Goal: Transaction & Acquisition: Purchase product/service

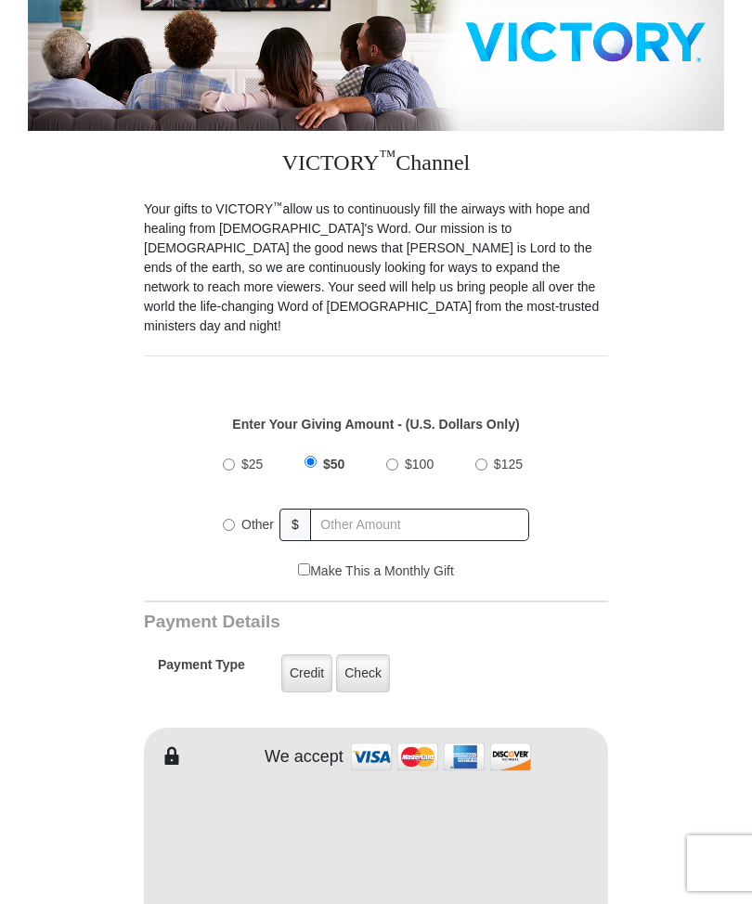
click at [233, 459] on input "$25" at bounding box center [229, 465] width 12 height 12
radio input "true"
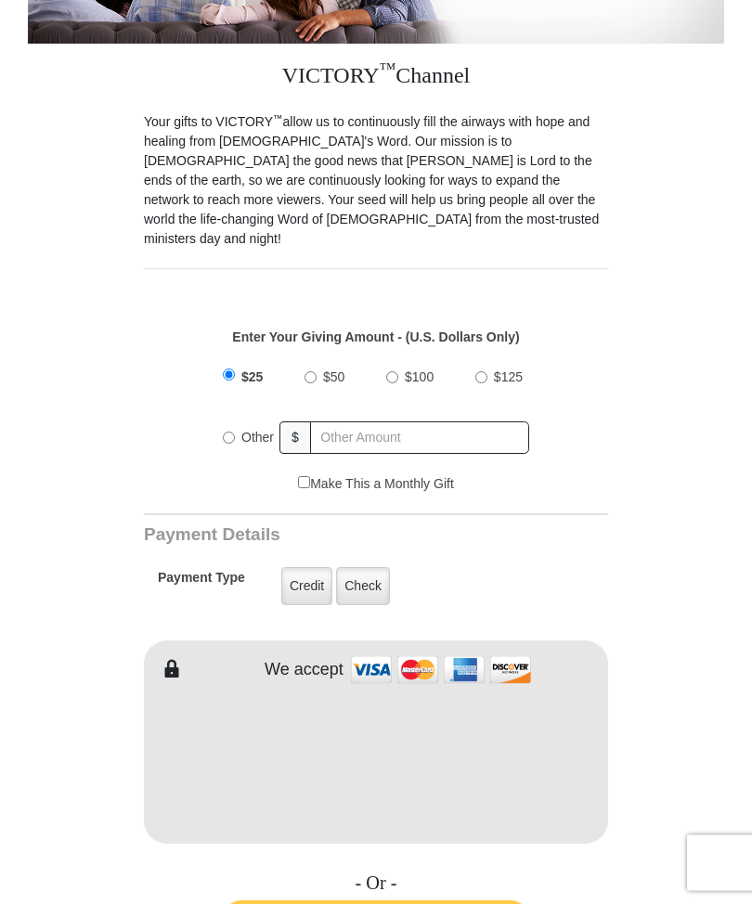
scroll to position [399, 0]
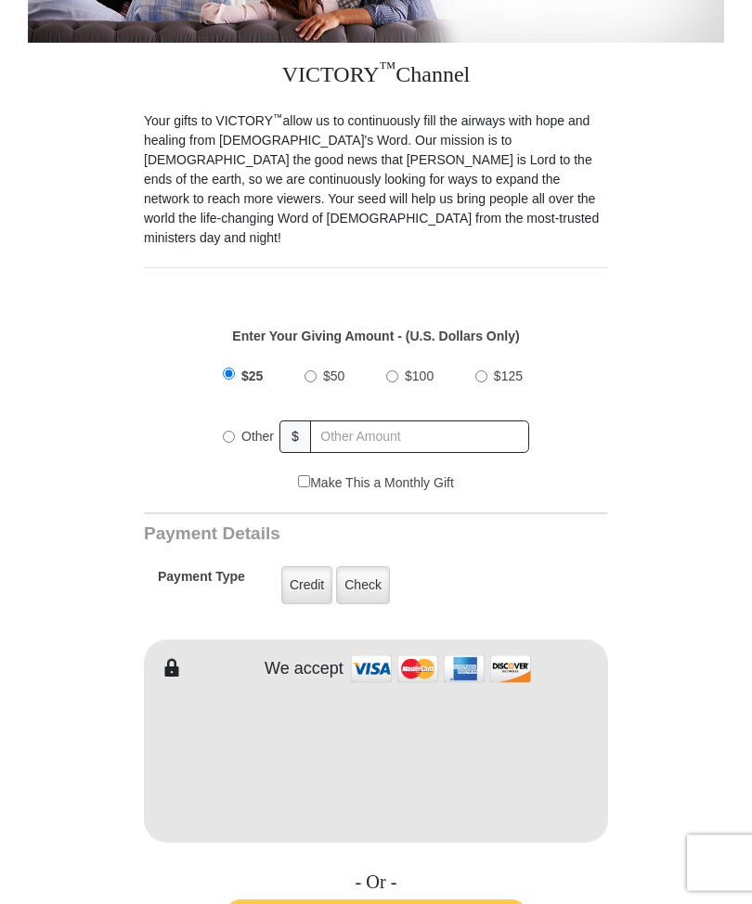
click at [314, 474] on label "Make This a Monthly Gift" at bounding box center [376, 483] width 156 height 19
click at [310, 476] on input "Make This a Monthly Gift" at bounding box center [304, 482] width 12 height 12
checkbox input "true"
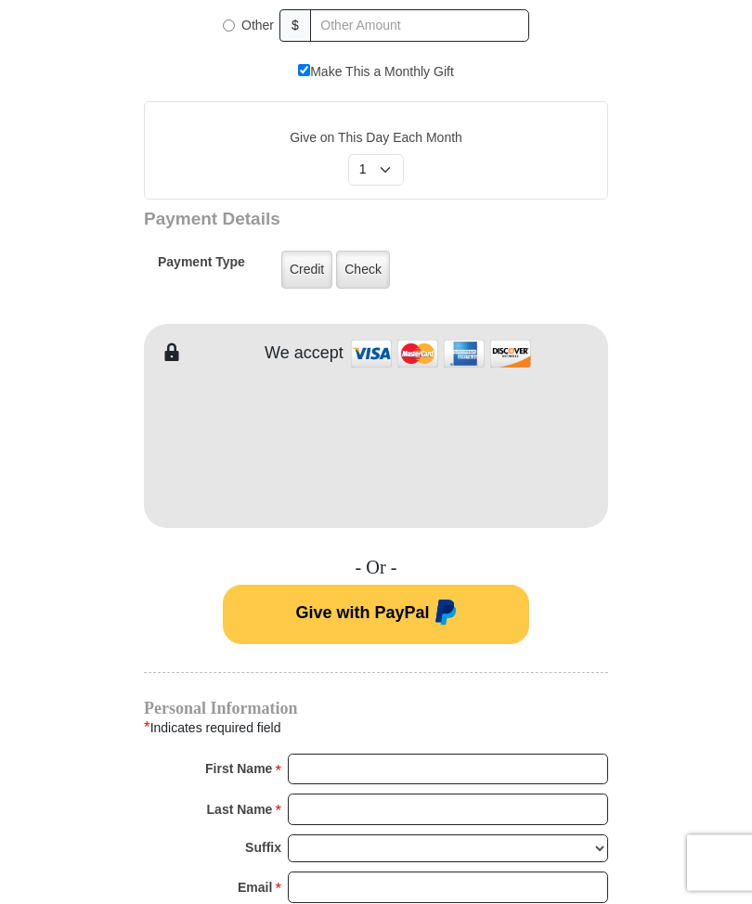
scroll to position [783, 0]
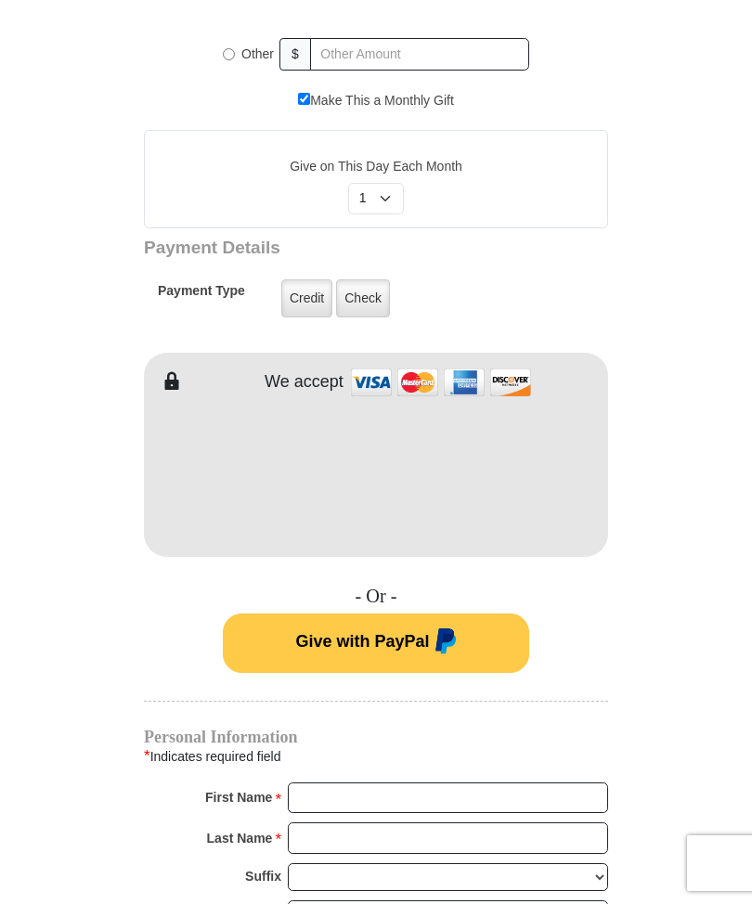
click at [674, 486] on form "VICTORY Channel Online Giving VICTORY Channel is a worldwide, on-air television…" at bounding box center [376, 462] width 696 height 2365
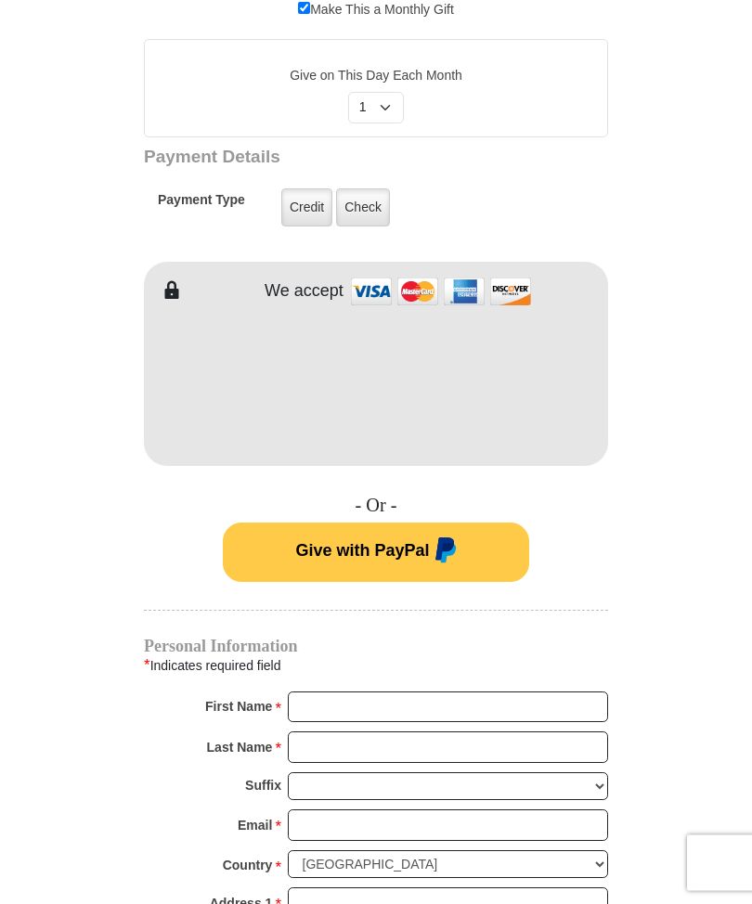
scroll to position [874, 0]
click at [410, 692] on input "First Name *" at bounding box center [448, 708] width 320 height 32
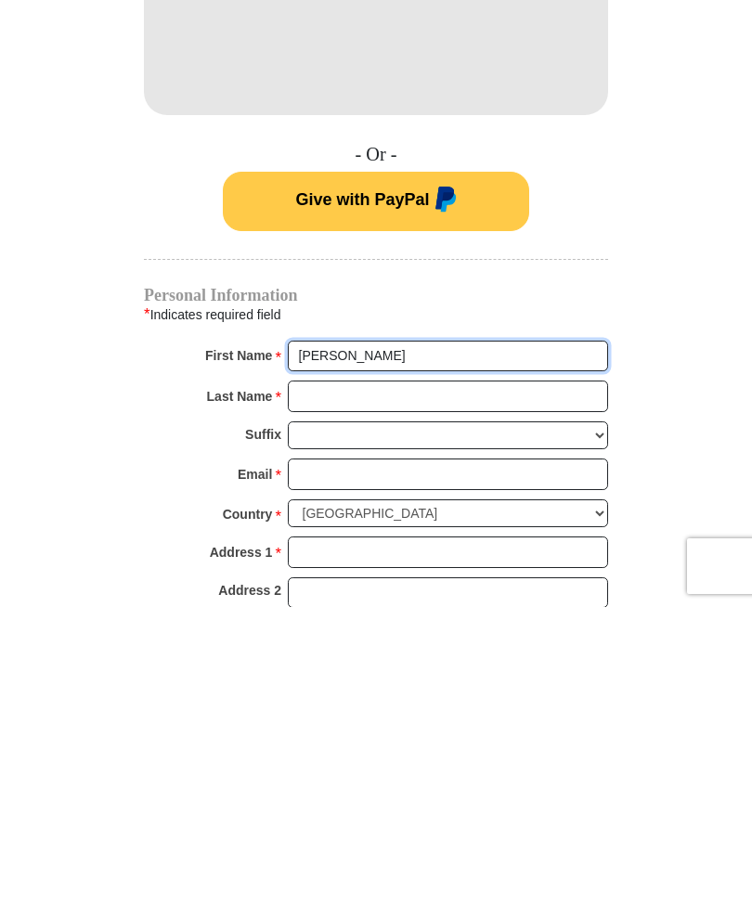
type input "Andre"
click at [528, 678] on input "Last Name *" at bounding box center [448, 694] width 320 height 32
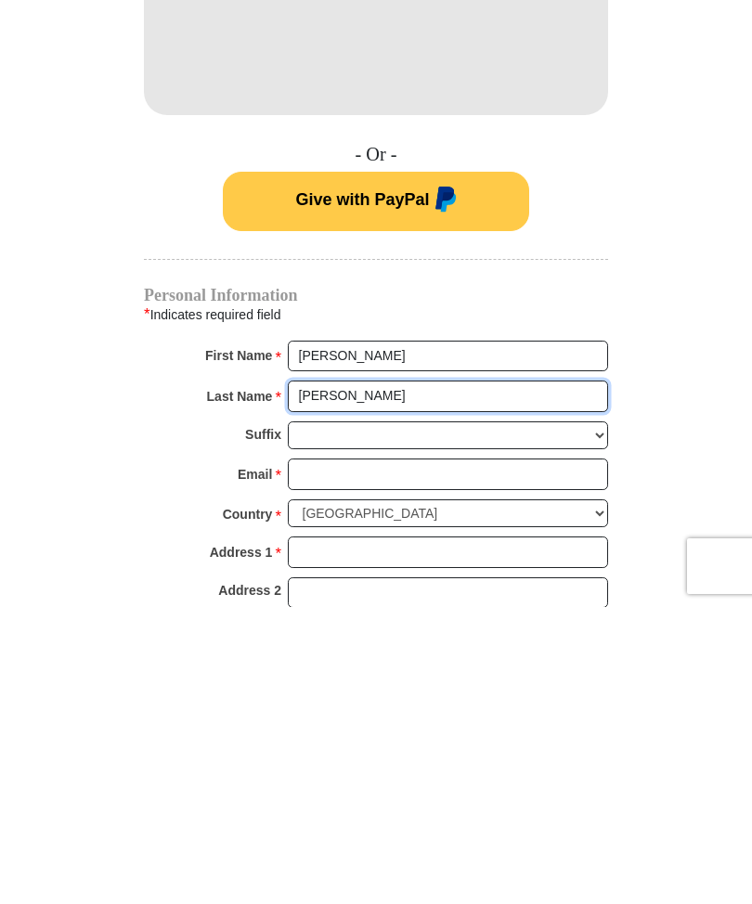
type input "Roberts"
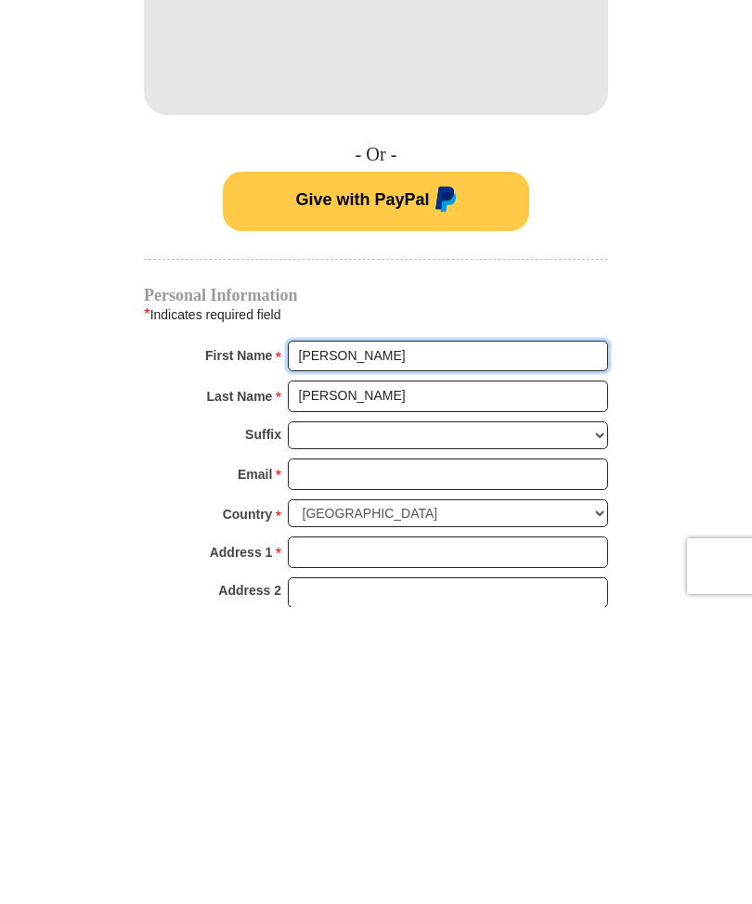
click at [383, 638] on input "Andre" at bounding box center [448, 654] width 320 height 32
type input "Andre&Penny"
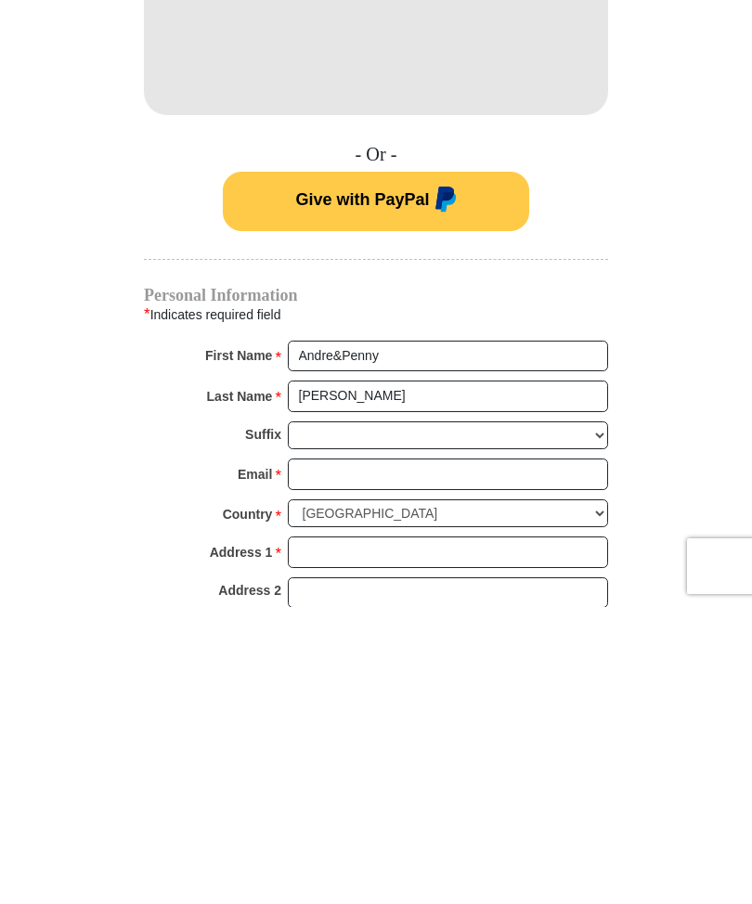
click at [505, 756] on input "Email *" at bounding box center [448, 772] width 320 height 32
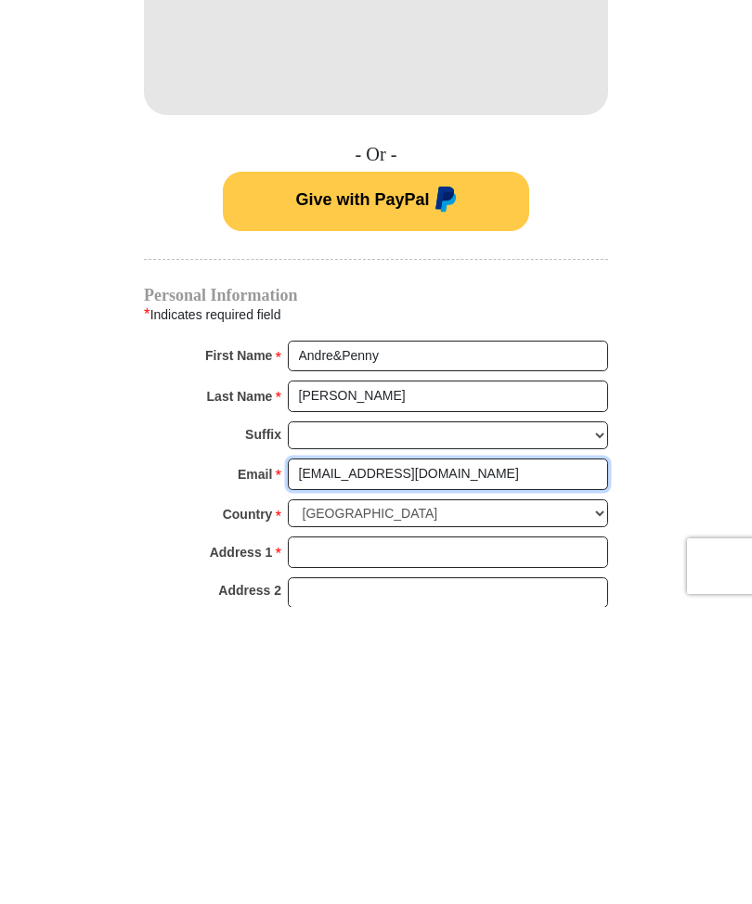
type input "2aroberts@live.com"
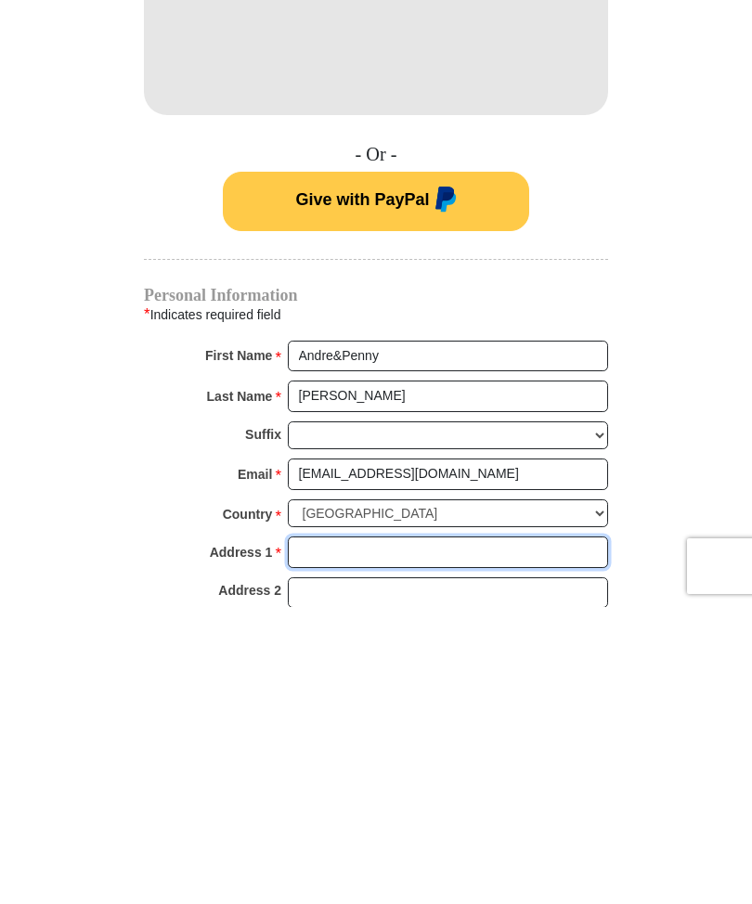
click at [531, 834] on input "Address 1 *" at bounding box center [448, 850] width 320 height 32
type input "4318 Santo Tomas Dr"
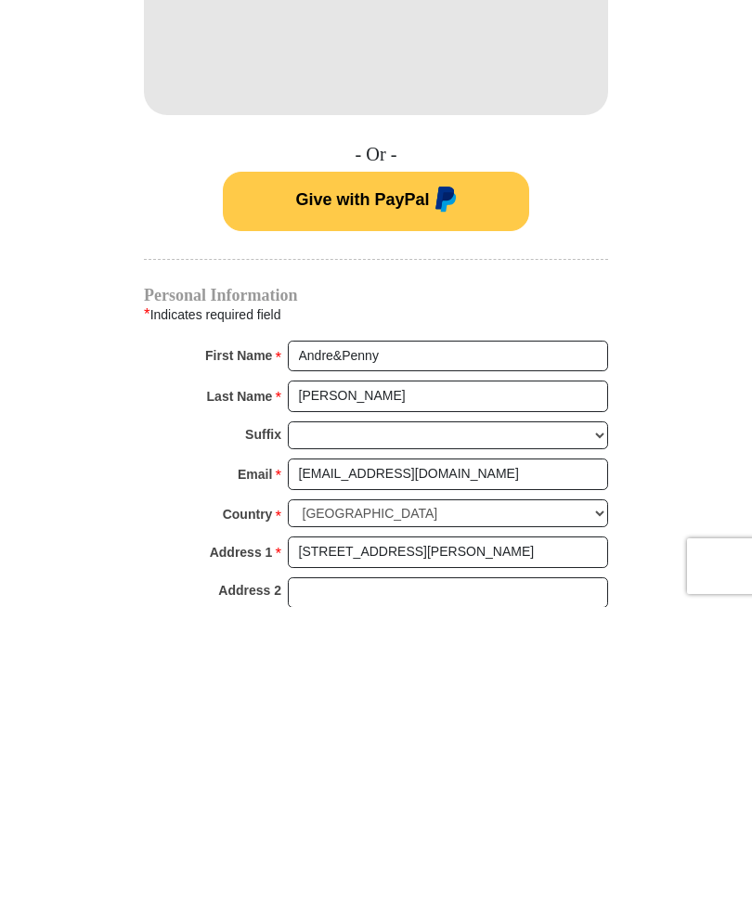
type input "Los Angeles"
select select "CA"
type input "90008"
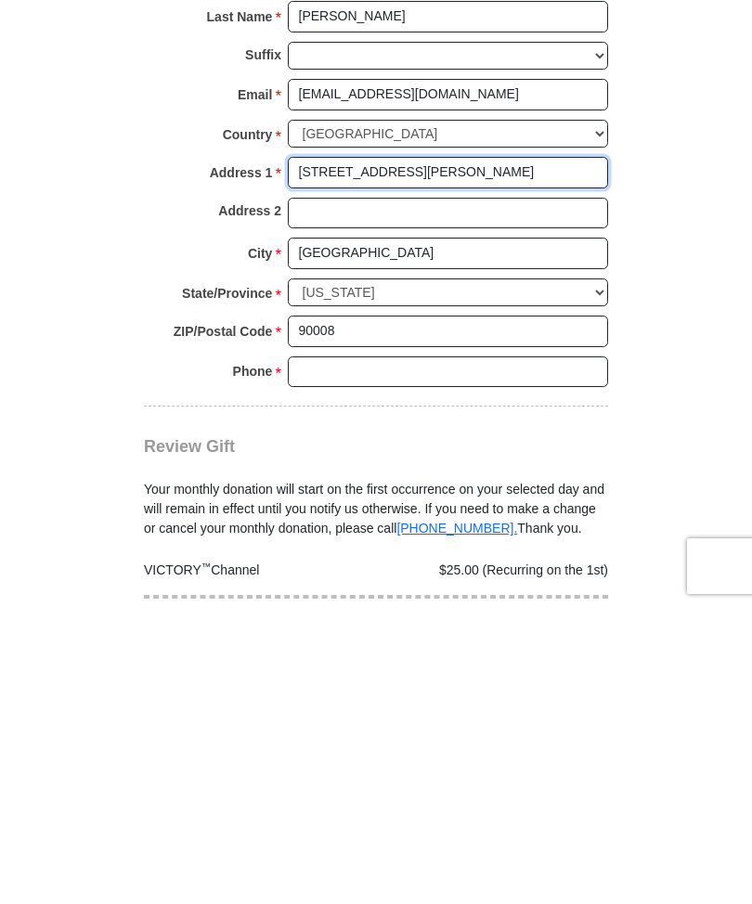
click at [335, 454] on input "4318 Santo Tomas Dr" at bounding box center [448, 470] width 320 height 32
click at [484, 454] on input "4106 Santo Tomas Dr" at bounding box center [448, 470] width 320 height 32
type input "4106 Santo Tomas Dr A"
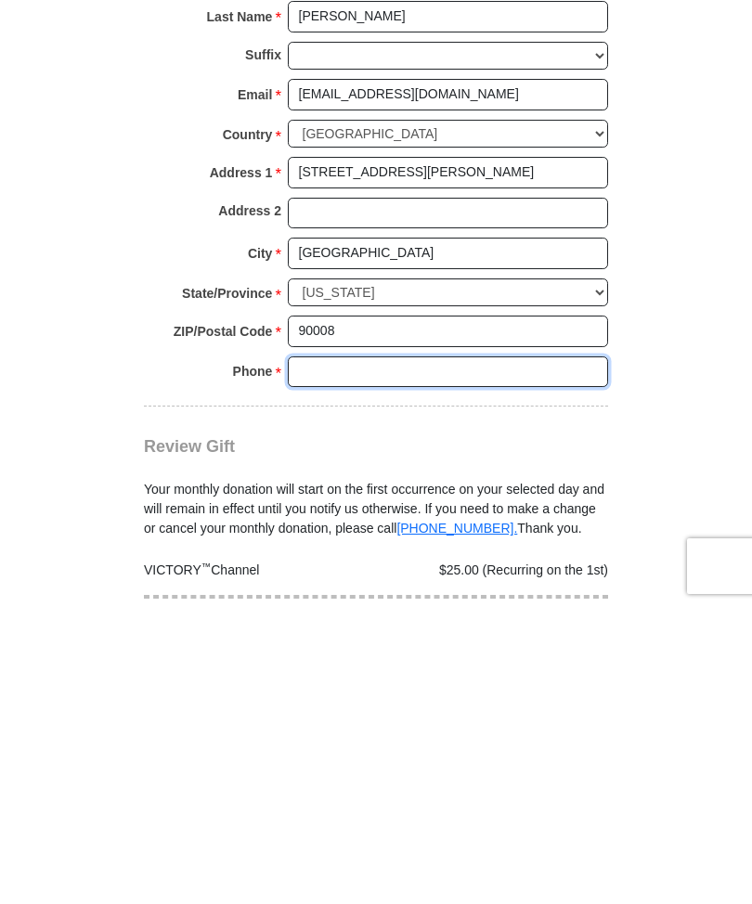
click at [538, 654] on input "Phone * *" at bounding box center [448, 670] width 320 height 32
type input "5628848635"
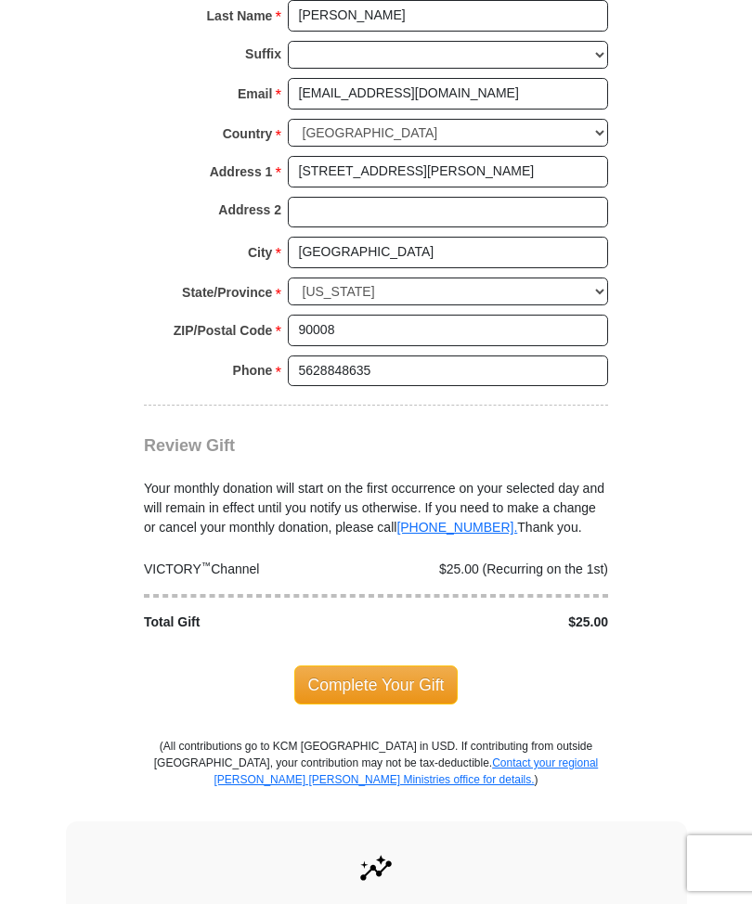
click at [401, 673] on span "Complete Your Gift" at bounding box center [376, 685] width 164 height 39
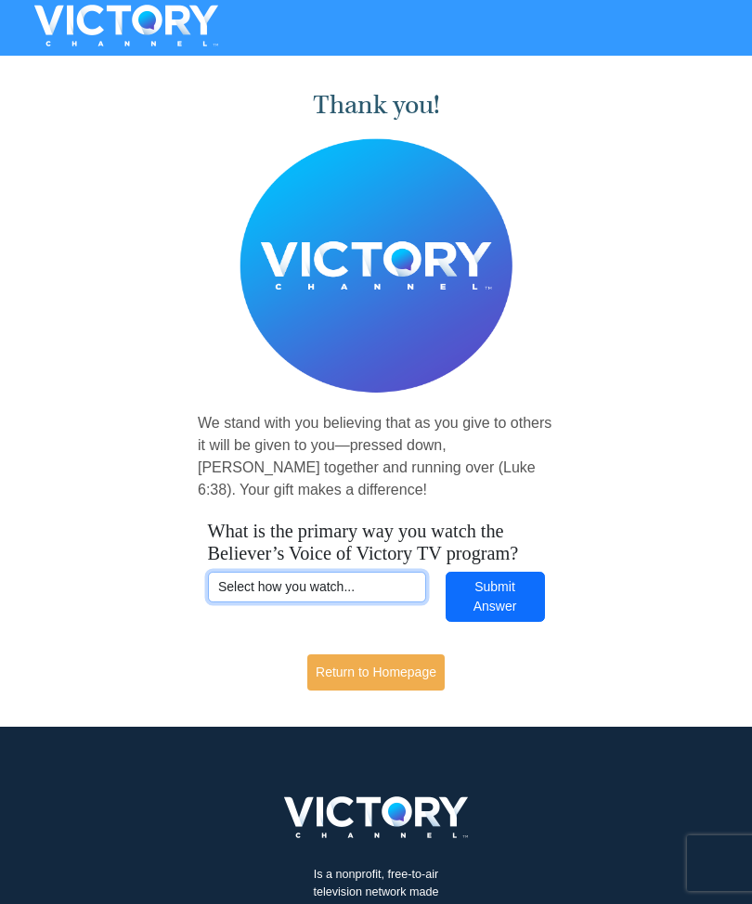
click at [393, 590] on select "Select how you watch... Daystar Morning Daystar Evening KCM.org GoVictory.com V…" at bounding box center [317, 588] width 218 height 32
select select "YOUTUBE"
click at [499, 608] on button "Submit Answer" at bounding box center [495, 597] width 99 height 51
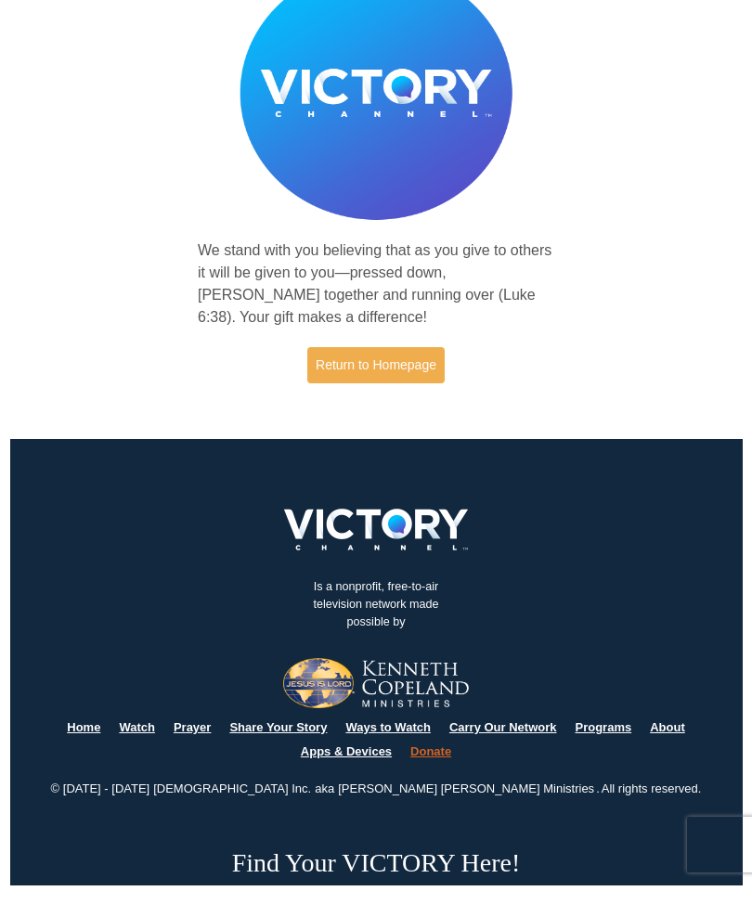
scroll to position [154, 0]
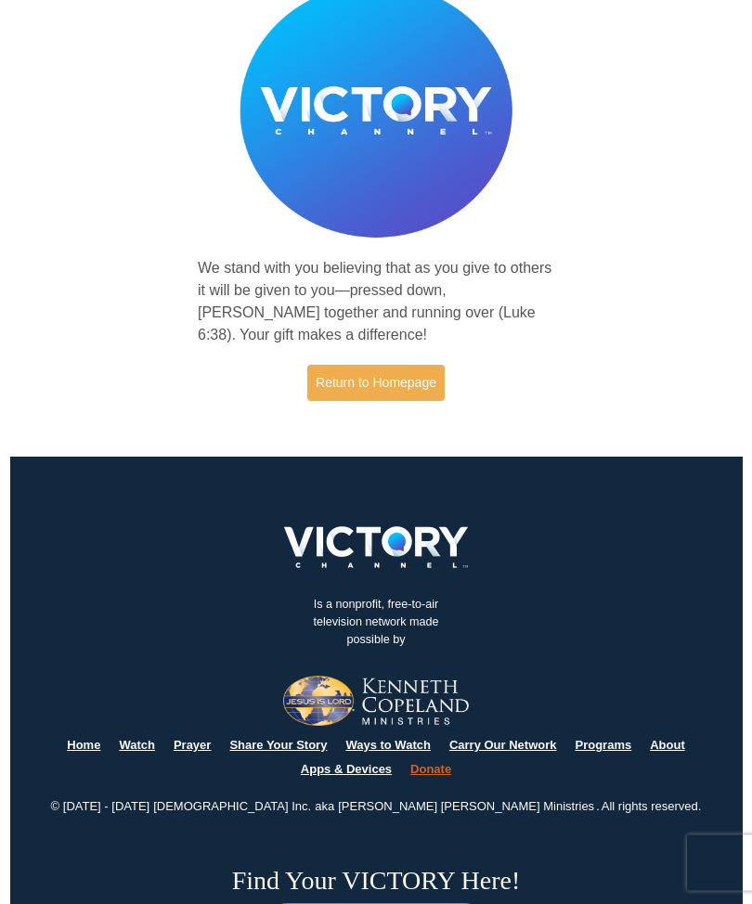
click at [86, 741] on link "Home" at bounding box center [83, 746] width 33 height 14
